Goal: Task Accomplishment & Management: Use online tool/utility

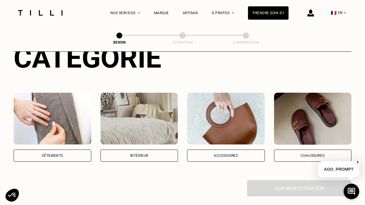
scroll to position [79, 0]
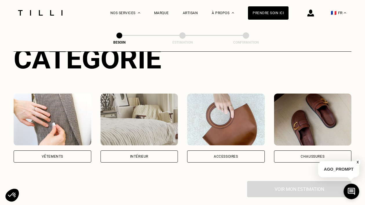
click at [132, 155] on div "Intérieur" at bounding box center [139, 156] width 18 height 3
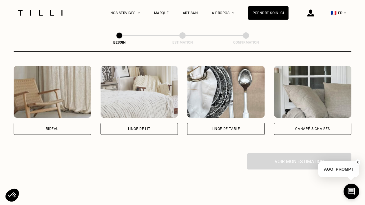
scroll to position [264, 0]
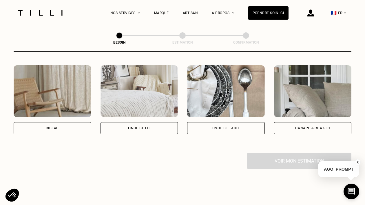
click at [49, 127] on div "Rideau" at bounding box center [52, 128] width 13 height 3
select select "FR"
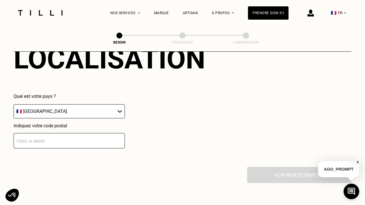
scroll to position [410, 0]
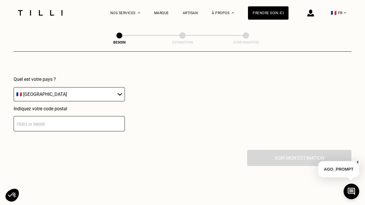
click at [60, 119] on input "number" at bounding box center [69, 123] width 111 height 15
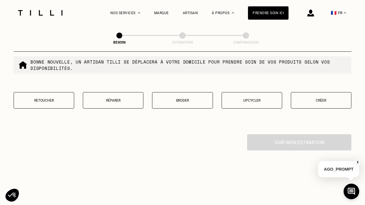
scroll to position [575, 0]
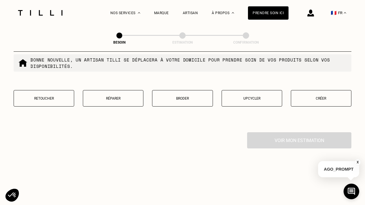
click at [42, 97] on p "Retoucher" at bounding box center [44, 99] width 54 height 4
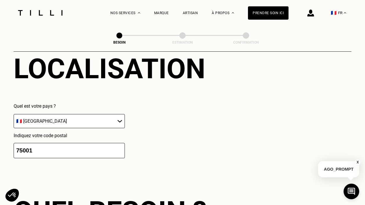
scroll to position [379, 0]
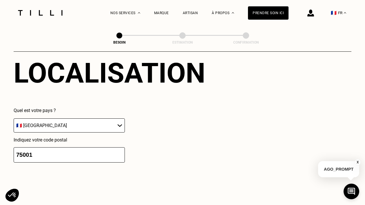
click at [39, 150] on input "75001" at bounding box center [69, 155] width 111 height 15
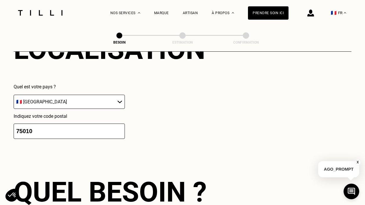
scroll to position [490, 0]
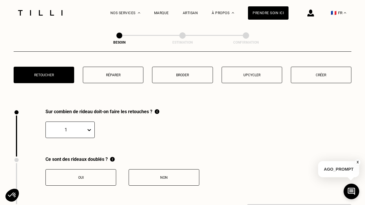
type input "75010"
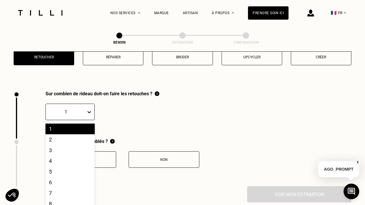
scroll to position [619, 0]
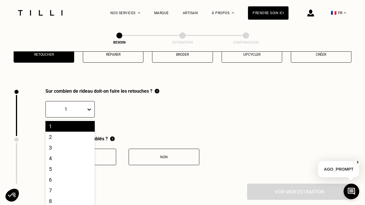
click at [89, 118] on div "20 results available. Use Up and Down to choose options, press Enter to select …" at bounding box center [69, 109] width 49 height 16
click at [65, 157] on div "4" at bounding box center [69, 158] width 49 height 11
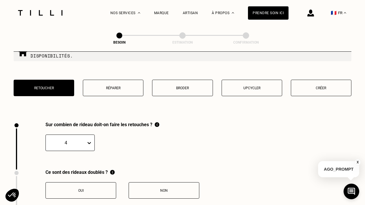
scroll to position [644, 0]
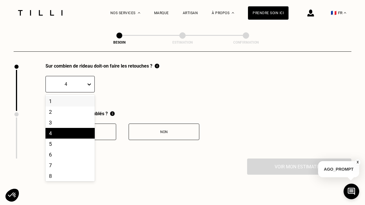
click at [89, 83] on icon at bounding box center [89, 85] width 6 height 6
click at [59, 171] on div "8" at bounding box center [69, 176] width 49 height 11
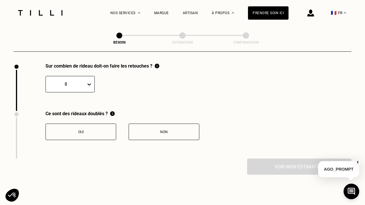
click at [157, 130] on div "Non" at bounding box center [164, 132] width 64 height 4
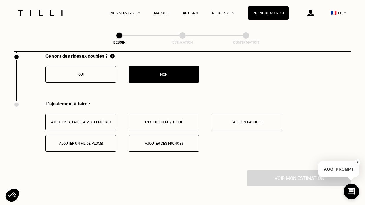
scroll to position [700, 0]
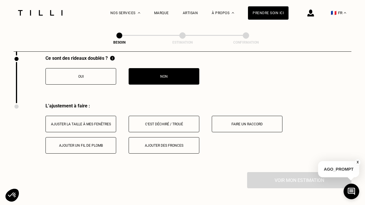
click at [78, 122] on div "Ajuster la taille à mes fenêtres" at bounding box center [81, 124] width 64 height 4
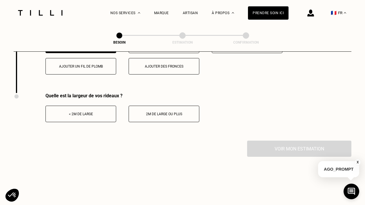
scroll to position [780, 0]
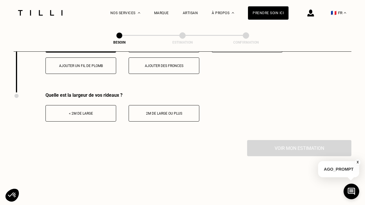
click at [83, 107] on button "< 2m de large" at bounding box center [80, 113] width 71 height 16
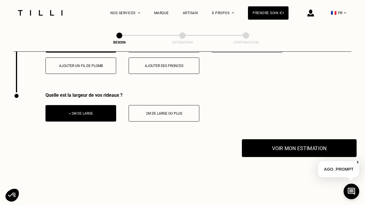
click at [309, 149] on button "Voir mon estimation" at bounding box center [299, 148] width 115 height 18
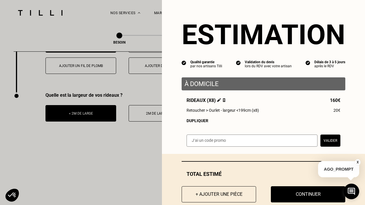
scroll to position [14, 0]
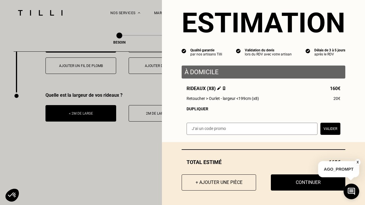
click at [358, 161] on button "X" at bounding box center [357, 162] width 6 height 6
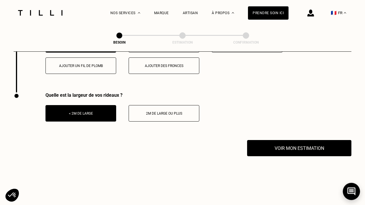
click at [351, 191] on icon at bounding box center [351, 192] width 8 height 8
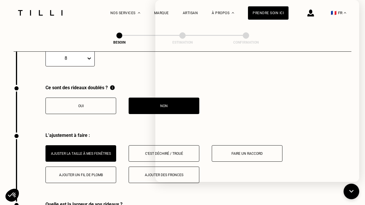
scroll to position [667, 0]
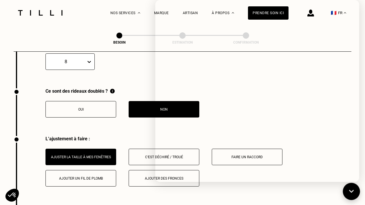
click at [349, 197] on icon at bounding box center [351, 191] width 10 height 15
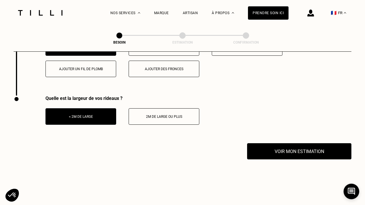
scroll to position [776, 0]
